Goal: Navigation & Orientation: Find specific page/section

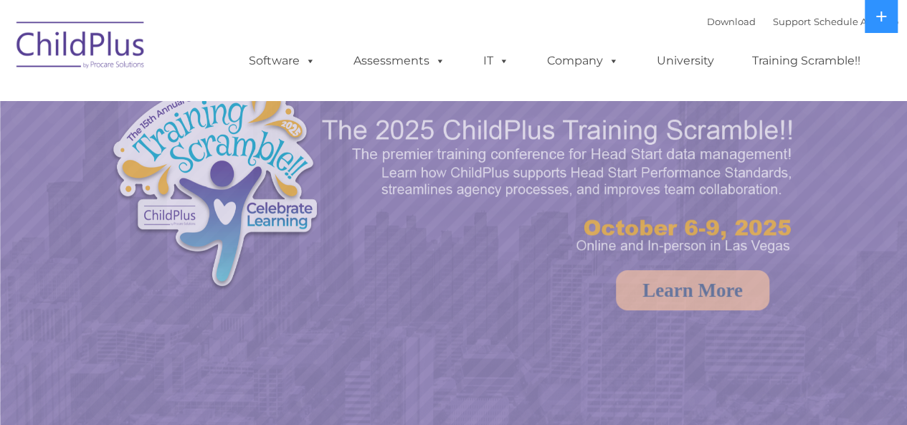
select select "MEDIUM"
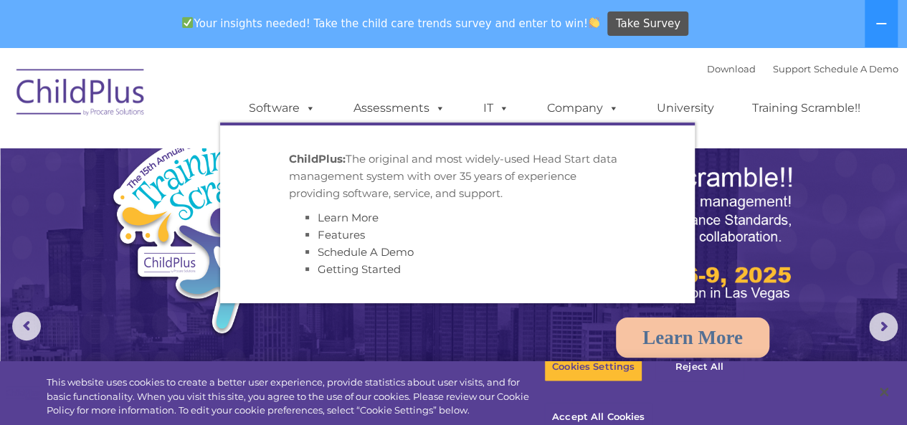
click at [292, 104] on link "Software" at bounding box center [281, 108] width 95 height 29
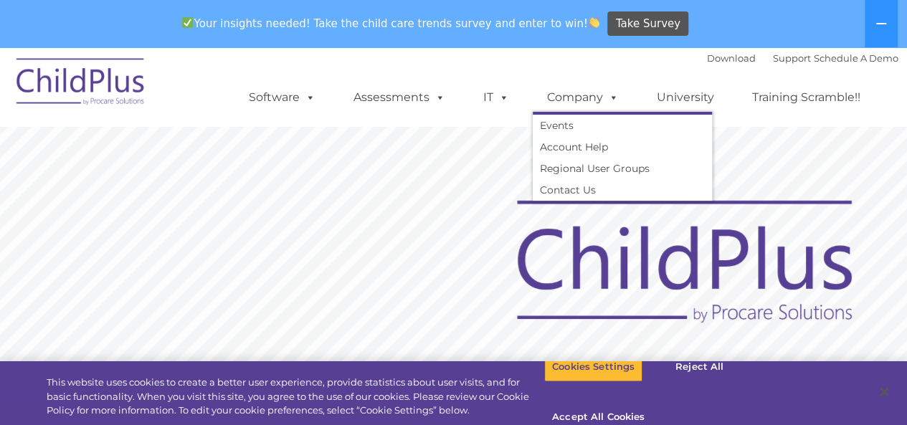
click at [585, 94] on link "Company" at bounding box center [583, 97] width 100 height 29
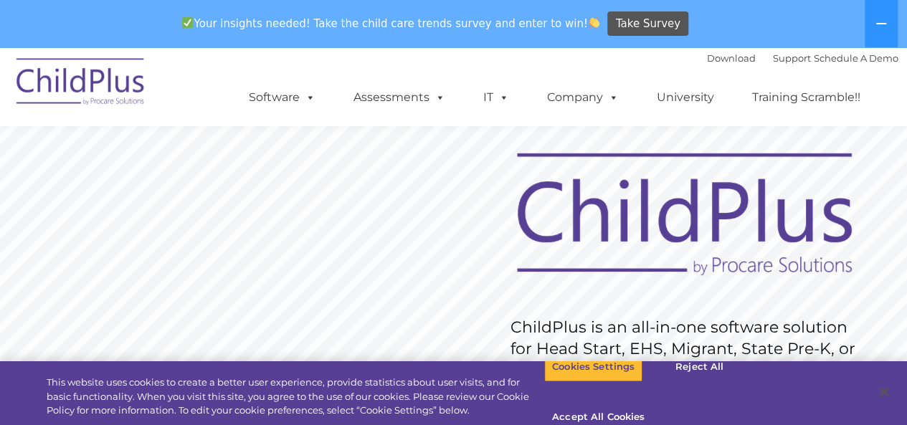
click at [682, 95] on link "University" at bounding box center [685, 97] width 86 height 29
